Goal: Obtain resource: Download file/media

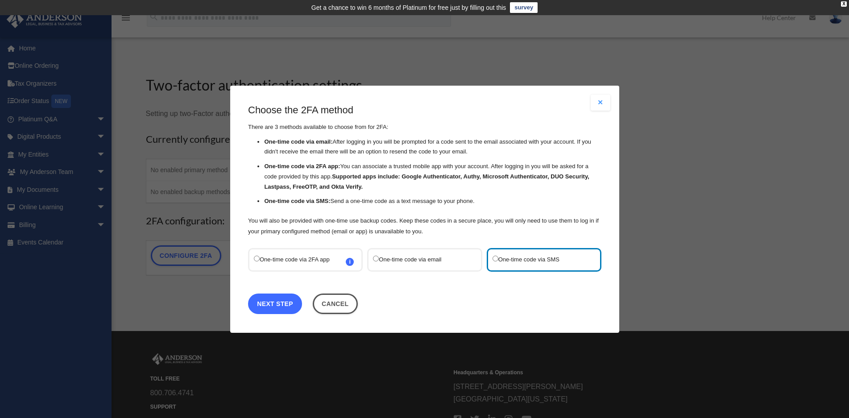
click at [278, 306] on link "Next Step" at bounding box center [275, 303] width 54 height 21
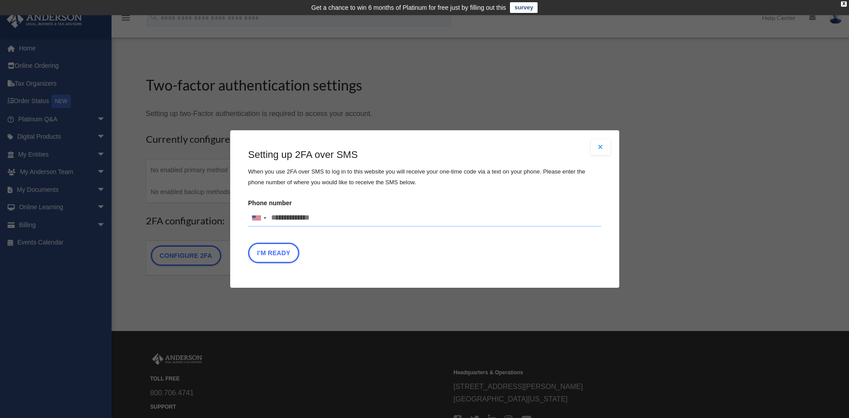
click at [322, 220] on input "Phone number [GEOGRAPHIC_DATA] +1 [GEOGRAPHIC_DATA] +44 [GEOGRAPHIC_DATA] (‫[GE…" at bounding box center [424, 218] width 353 height 18
click at [411, 291] on div "Are you sure? Any unsaved changes will be lost! Yes No Choose the 2FA method Th…" at bounding box center [424, 209] width 849 height 418
drag, startPoint x: 381, startPoint y: 255, endPoint x: 374, endPoint y: 252, distance: 8.2
click at [381, 255] on div "I'm Ready" at bounding box center [424, 255] width 353 height 25
click at [159, 205] on div "Are you sure? Any unsaved changes will be lost! Yes No Choose the 2FA method Th…" at bounding box center [424, 209] width 849 height 418
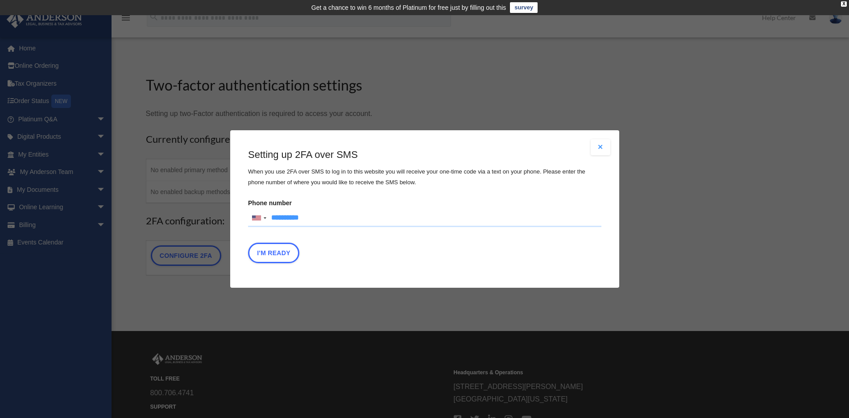
type input "**********"
click at [376, 253] on div "I'm Ready" at bounding box center [424, 255] width 353 height 25
click at [278, 252] on button "I'm Ready" at bounding box center [273, 253] width 51 height 21
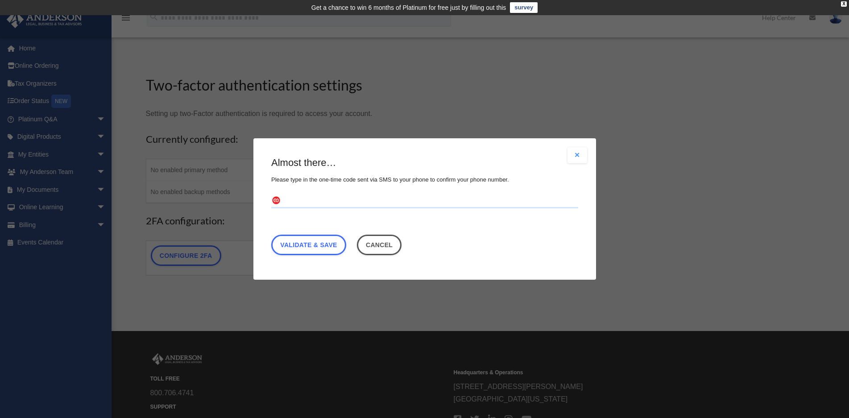
click at [300, 200] on input "text" at bounding box center [424, 201] width 307 height 14
type input "******"
click at [312, 249] on link "Validate & Save" at bounding box center [308, 245] width 75 height 21
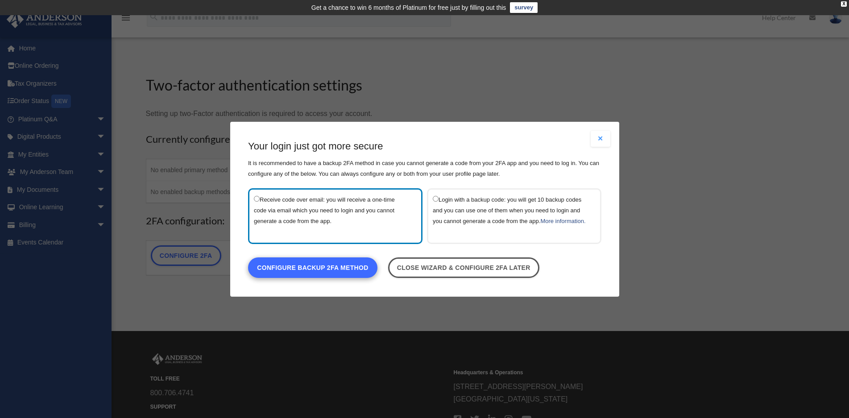
scroll to position [45, 0]
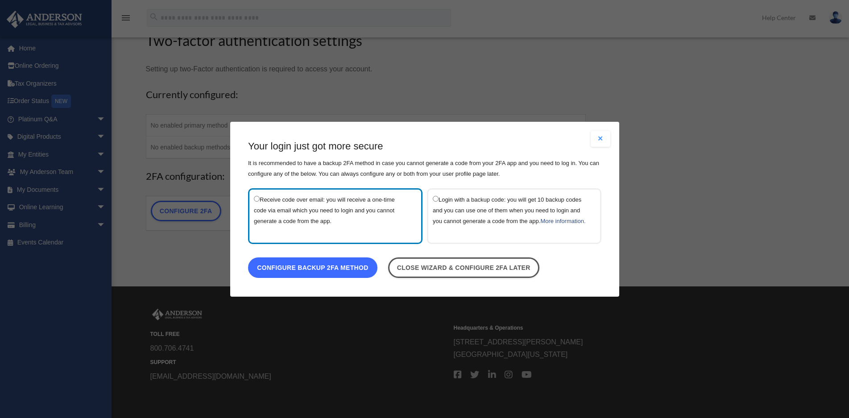
click at [339, 273] on link "Configure backup 2FA method" at bounding box center [312, 267] width 129 height 21
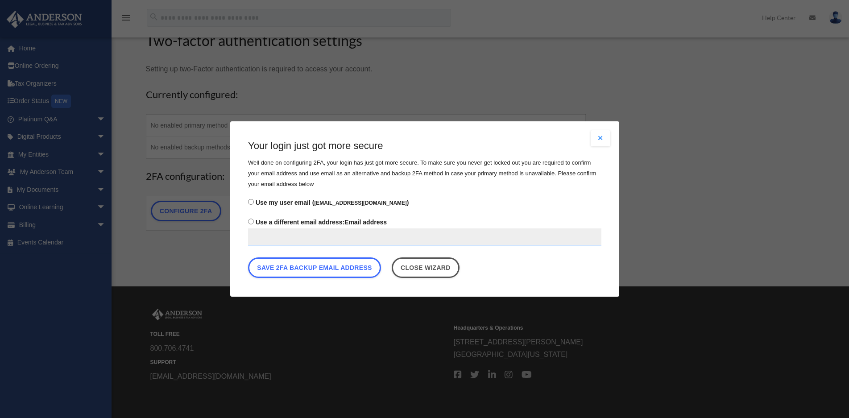
click at [263, 236] on input "Use a different email address: Email address" at bounding box center [424, 237] width 353 height 18
drag, startPoint x: 328, startPoint y: 273, endPoint x: 383, endPoint y: 277, distance: 55.5
click at [331, 272] on button "Save 2FA backup email address" at bounding box center [314, 267] width 133 height 21
click at [332, 267] on button "Save 2FA backup email address" at bounding box center [314, 267] width 133 height 21
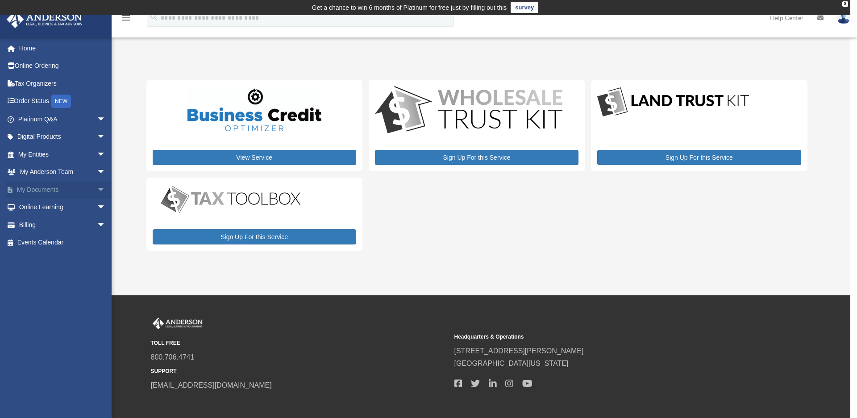
click at [97, 188] on span "arrow_drop_down" at bounding box center [106, 190] width 18 height 18
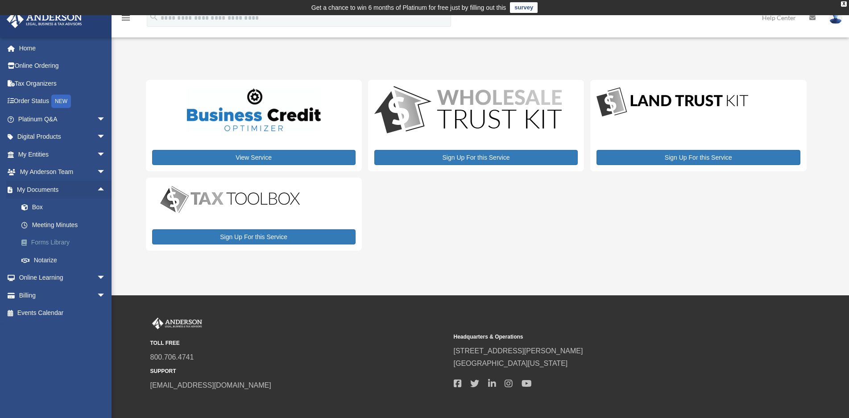
click at [50, 243] on link "Forms Library" at bounding box center [65, 243] width 107 height 18
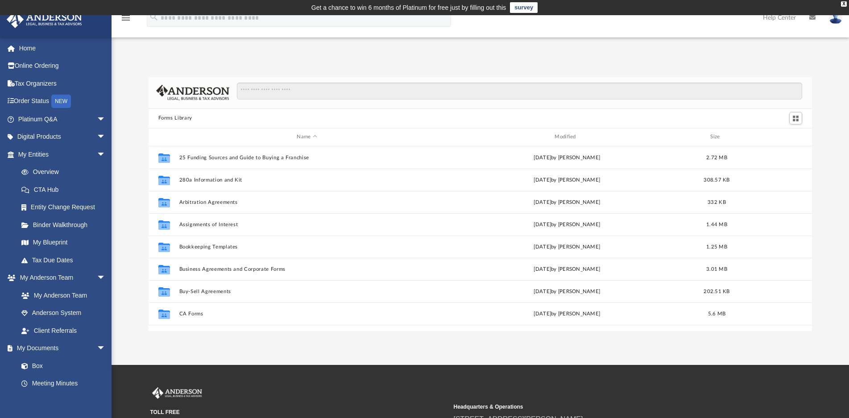
scroll to position [195, 656]
click at [318, 96] on input "Search files and folders" at bounding box center [519, 91] width 565 height 17
type input "**********"
click at [305, 88] on input "**********" at bounding box center [519, 91] width 565 height 17
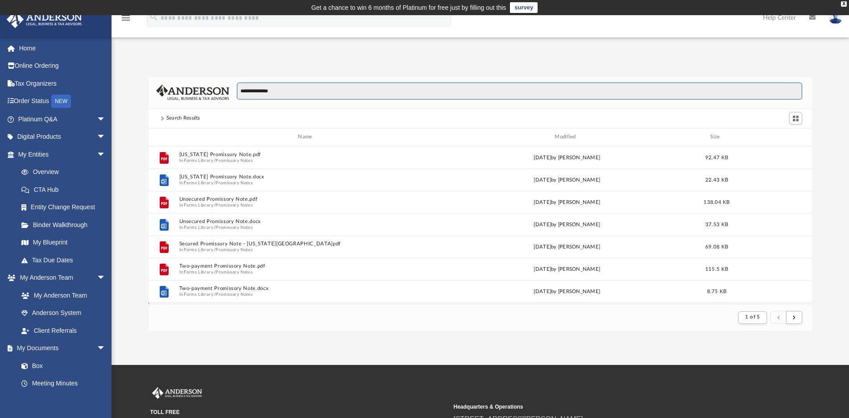
scroll to position [168, 656]
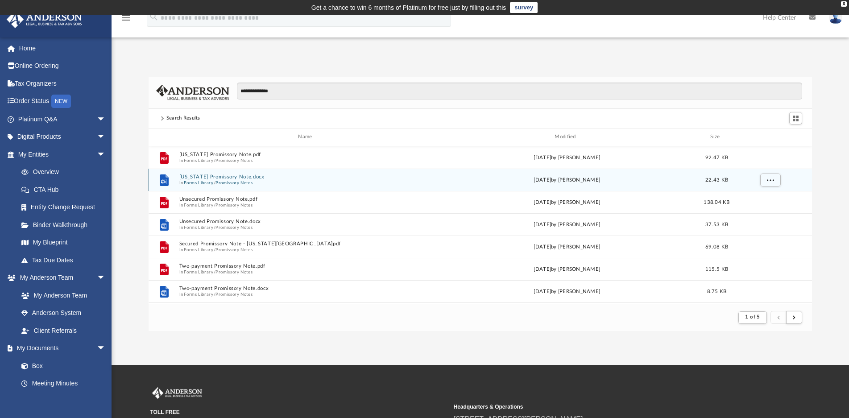
click at [202, 182] on button "Forms Library" at bounding box center [198, 183] width 29 height 6
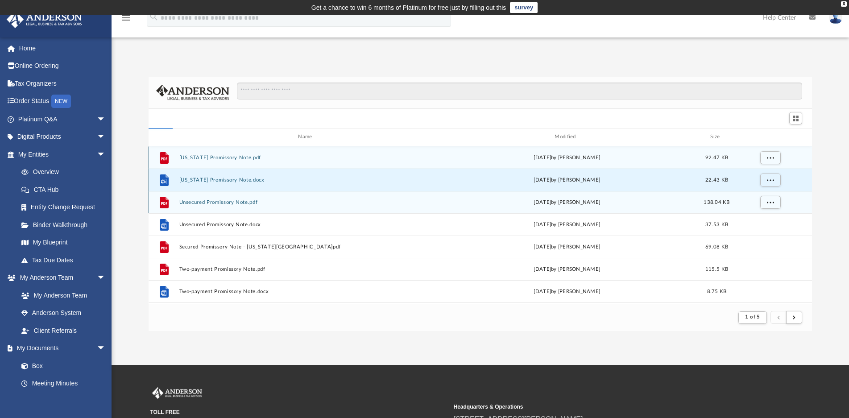
scroll to position [195, 656]
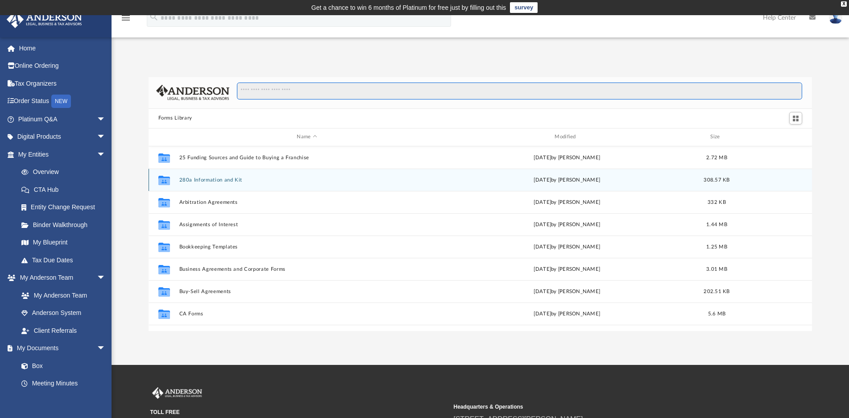
click at [291, 91] on input "Search files and folders" at bounding box center [519, 91] width 565 height 17
type input "**********"
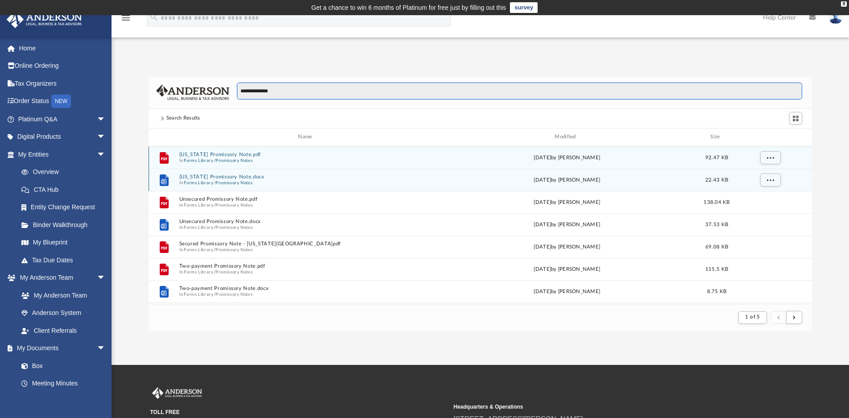
scroll to position [168, 656]
click at [195, 155] on button "Illinois Promissory Note.pdf" at bounding box center [307, 155] width 256 height 6
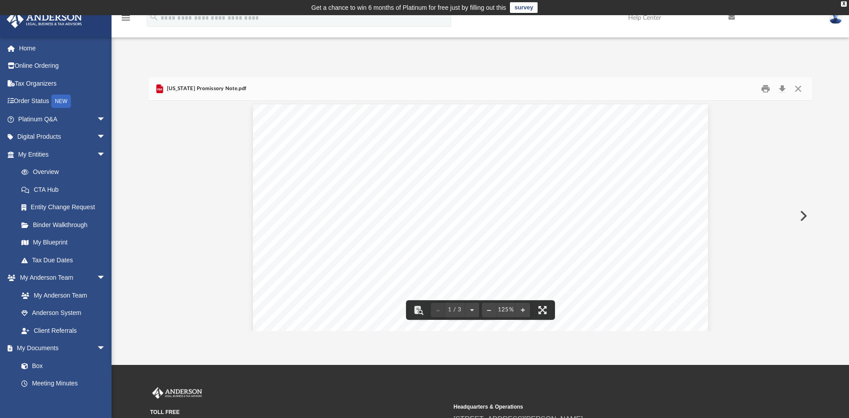
scroll to position [0, 0]
drag, startPoint x: 766, startPoint y: 86, endPoint x: 657, endPoint y: 157, distance: 129.7
click at [765, 87] on button "Print" at bounding box center [766, 89] width 18 height 14
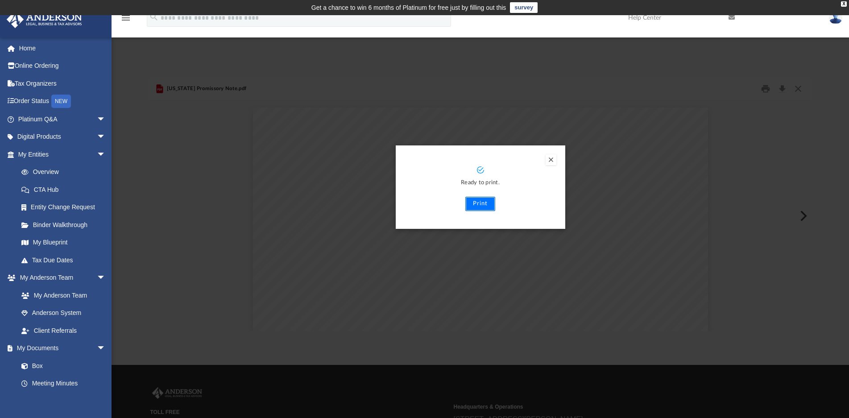
click at [476, 202] on button "Print" at bounding box center [480, 204] width 30 height 14
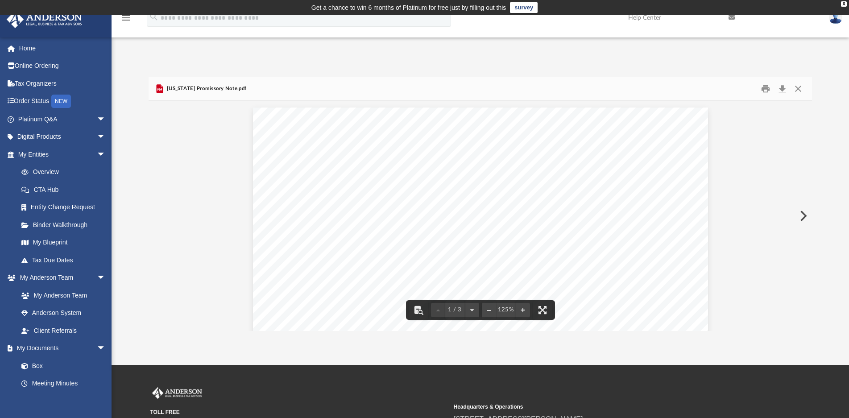
scroll to position [223, 0]
click at [802, 84] on button "Close" at bounding box center [798, 89] width 16 height 14
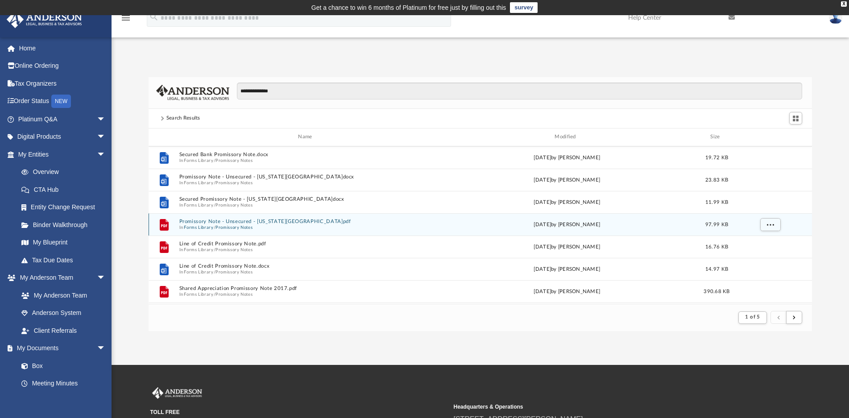
click at [201, 223] on button "Promissory Note - Unsecured - California.pdf" at bounding box center [307, 222] width 256 height 6
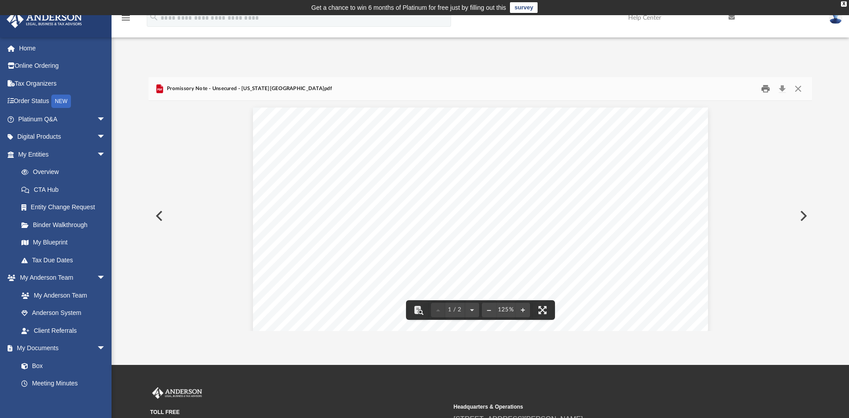
click at [762, 87] on button "Print" at bounding box center [766, 89] width 18 height 14
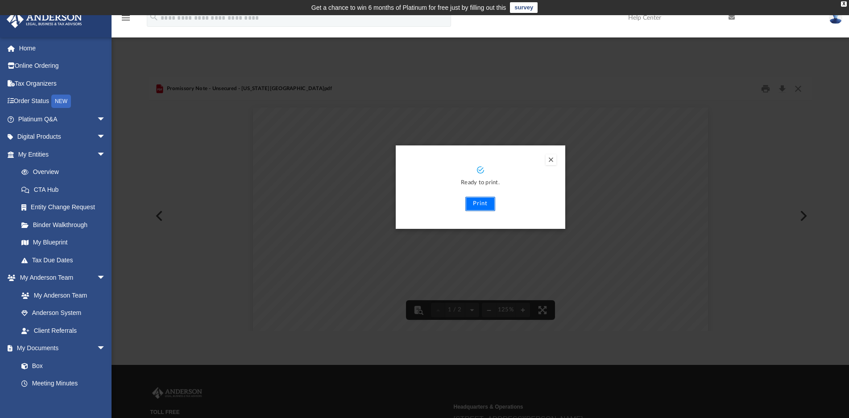
click at [484, 204] on button "Print" at bounding box center [480, 204] width 30 height 14
